Goal: Information Seeking & Learning: Compare options

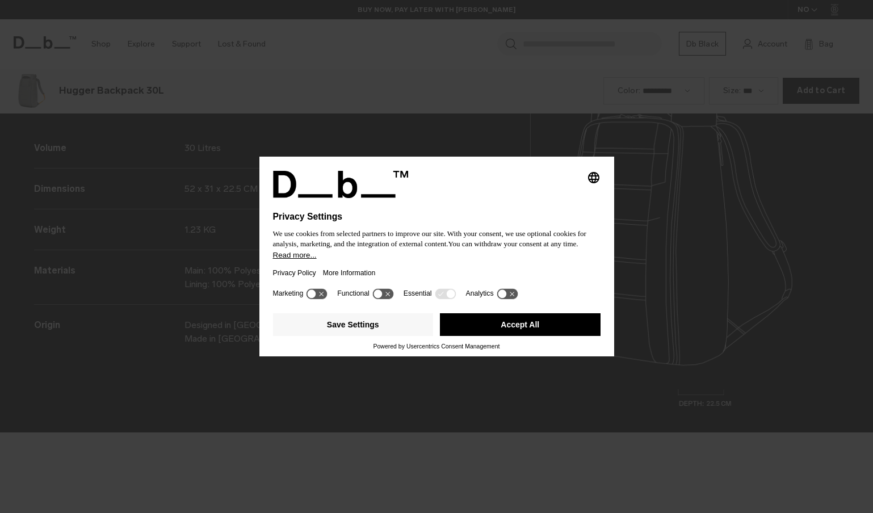
scroll to position [1539, 0]
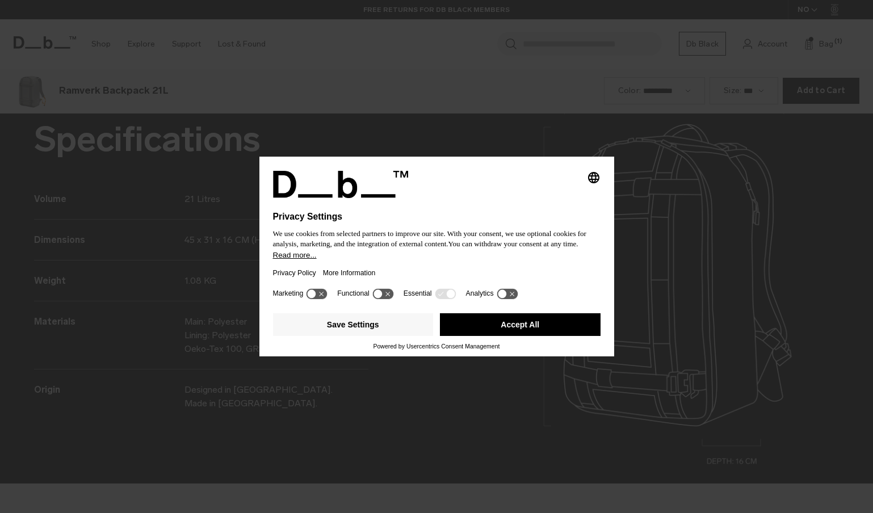
scroll to position [1026, 0]
